Goal: Task Accomplishment & Management: Manage account settings

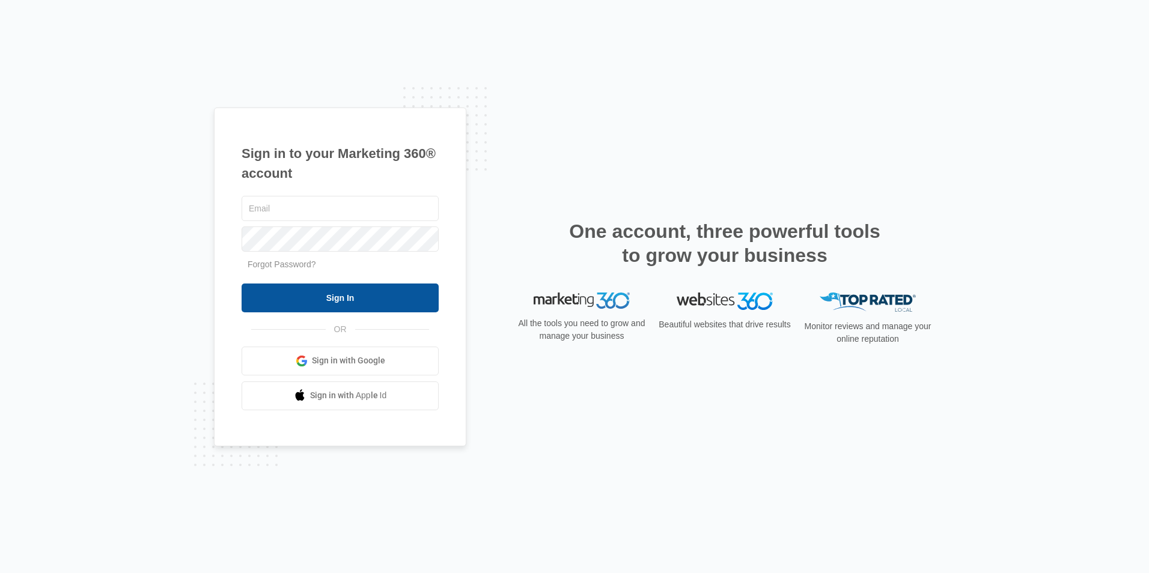
type input "[PERSON_NAME][EMAIL_ADDRESS][DOMAIN_NAME]"
click at [346, 299] on input "Sign In" at bounding box center [340, 298] width 197 height 29
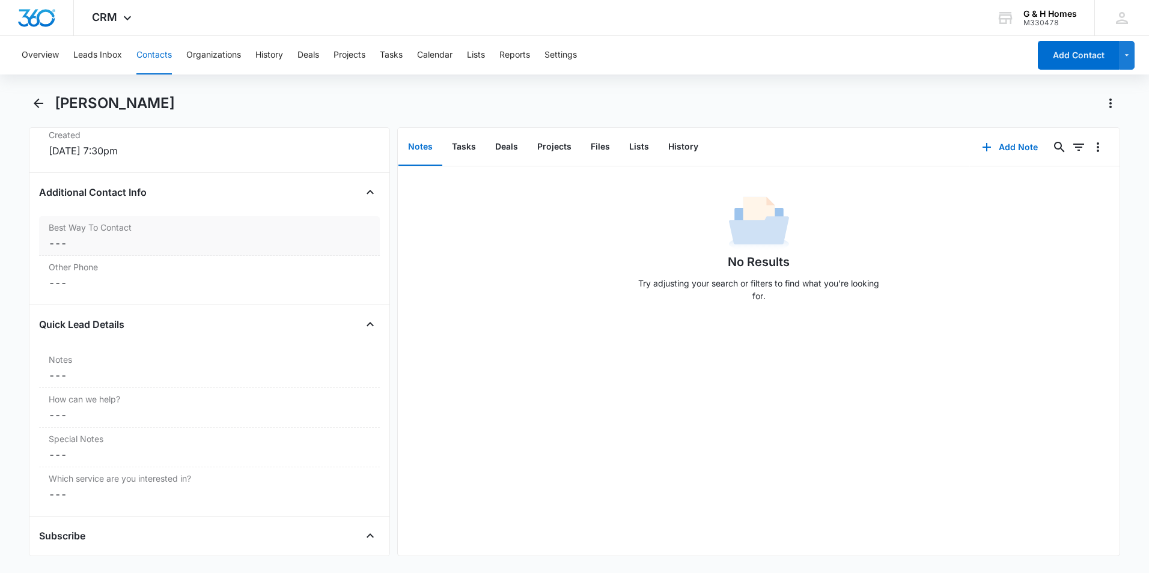
scroll to position [601, 0]
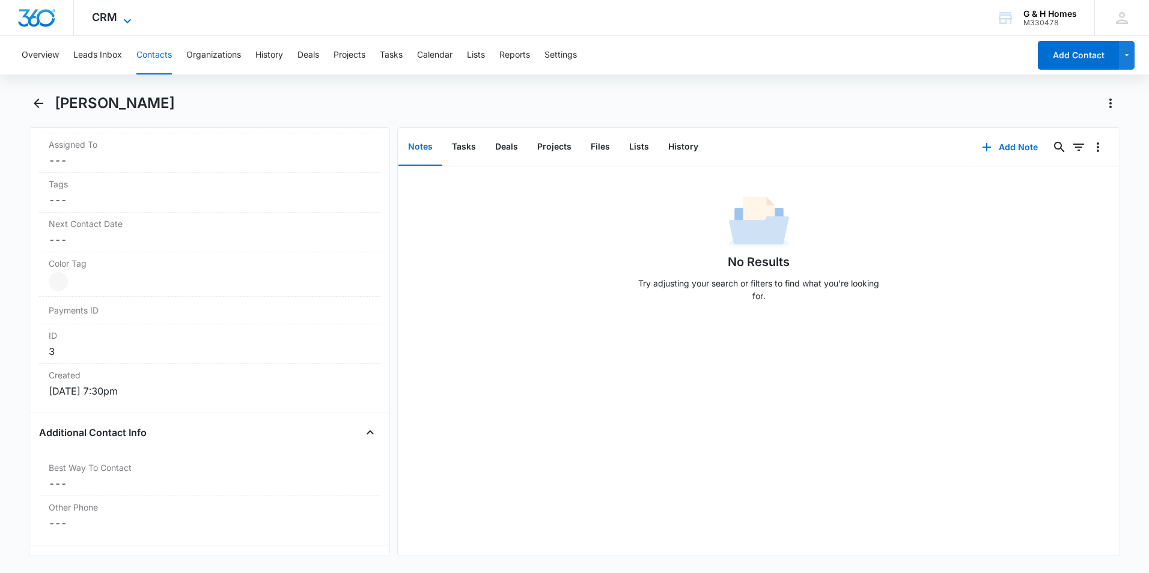
click at [106, 18] on span "CRM" at bounding box center [104, 17] width 25 height 13
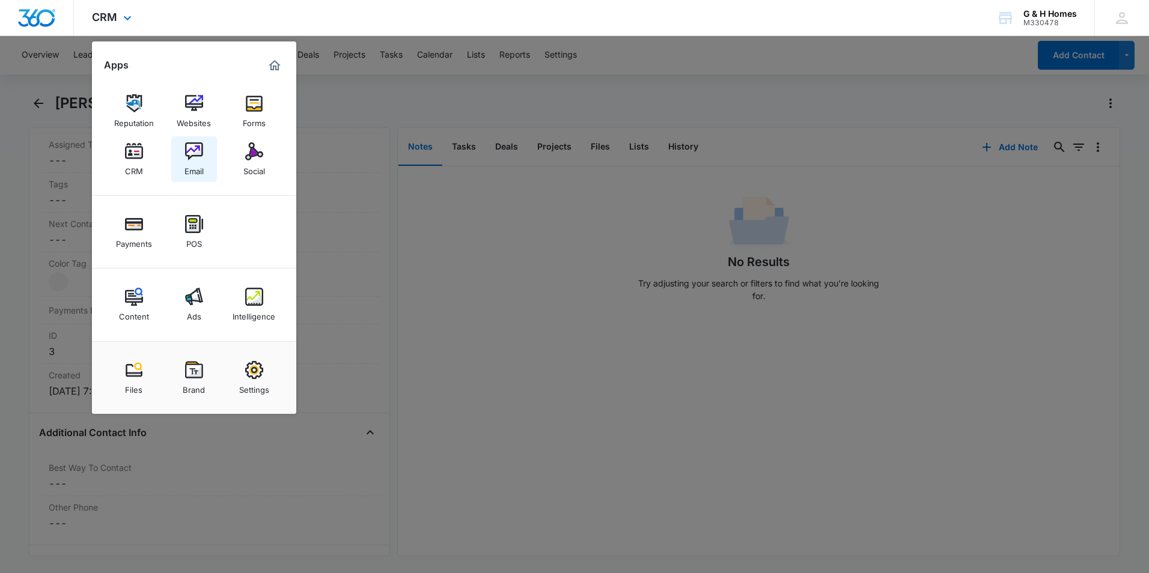
click at [203, 153] on img at bounding box center [194, 151] width 18 height 18
